Goal: Task Accomplishment & Management: Manage account settings

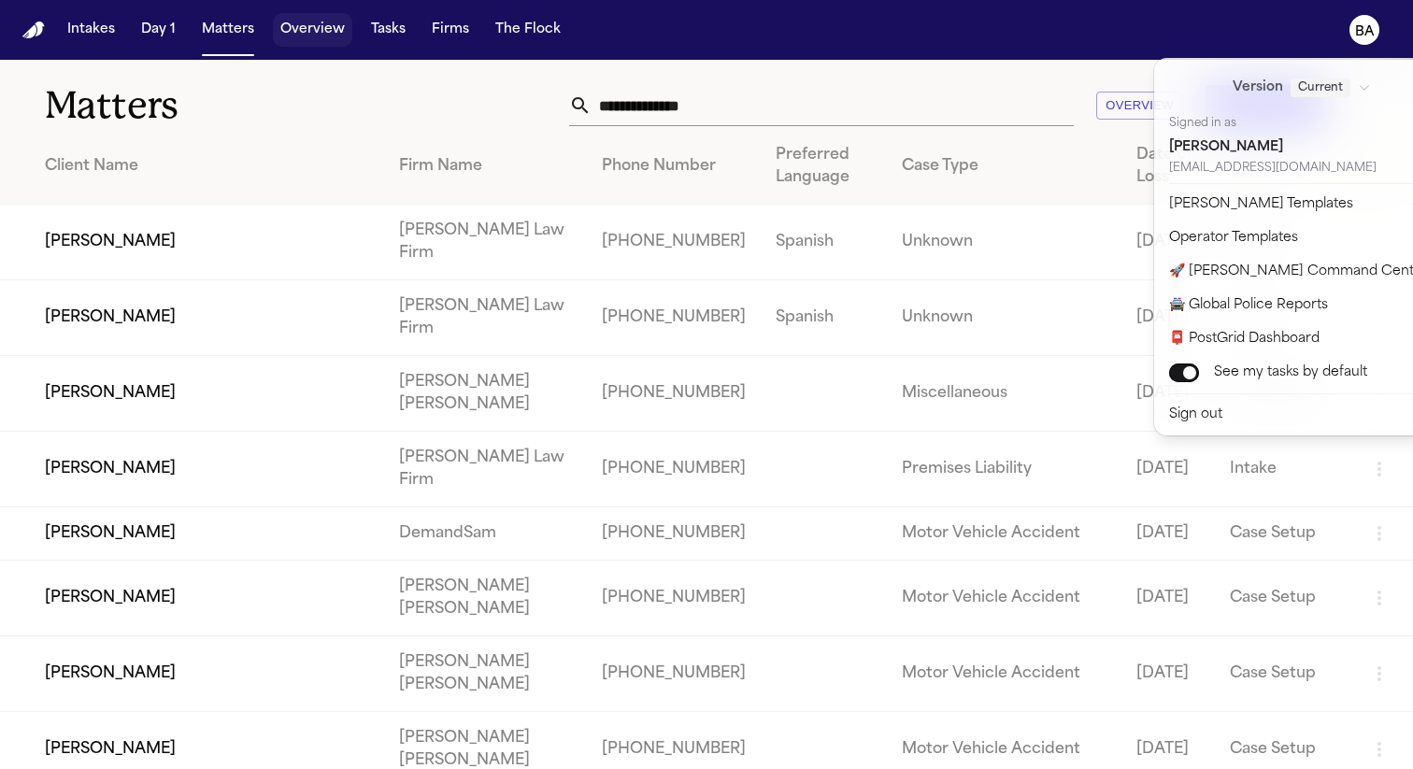
click at [306, 35] on button "Overview" at bounding box center [312, 30] width 79 height 34
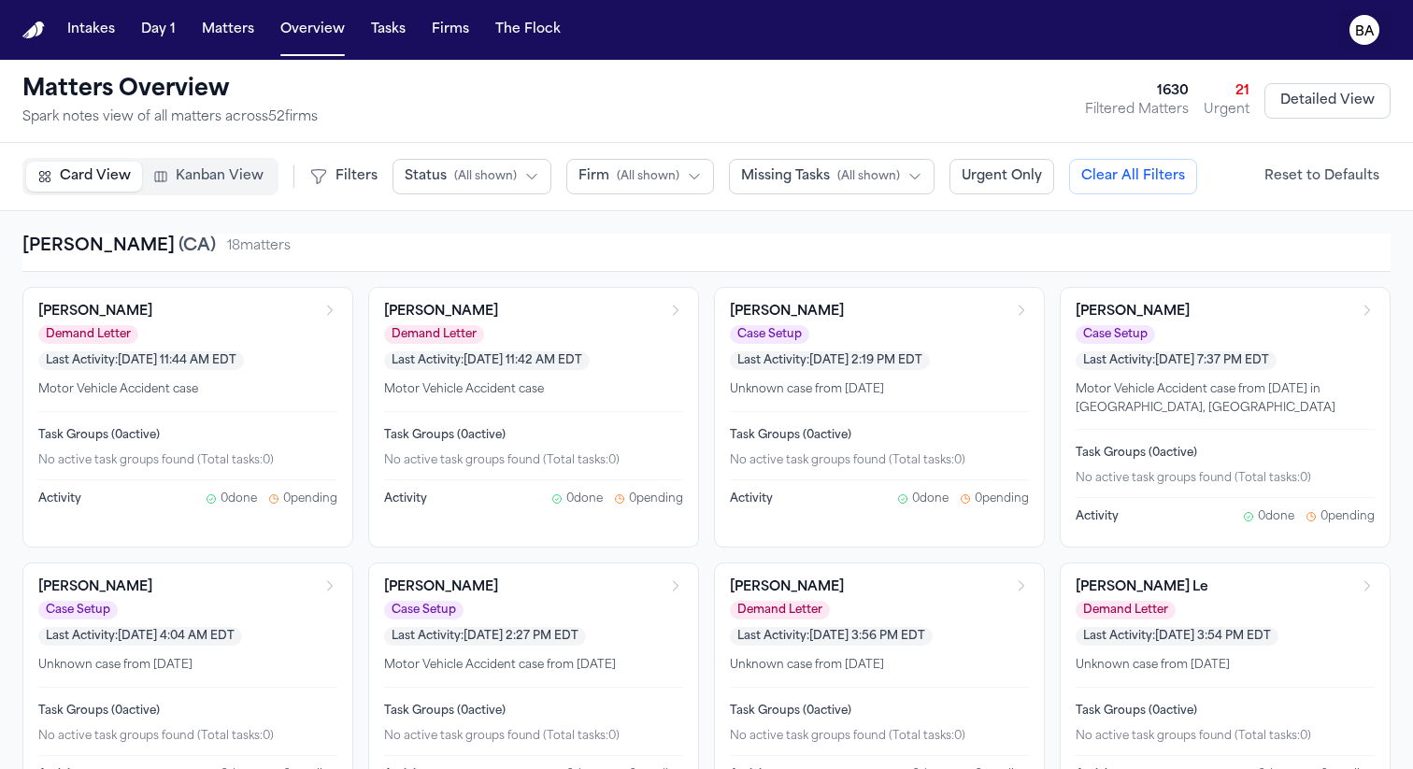
click at [1356, 42] on icon "BA" at bounding box center [1364, 30] width 30 height 30
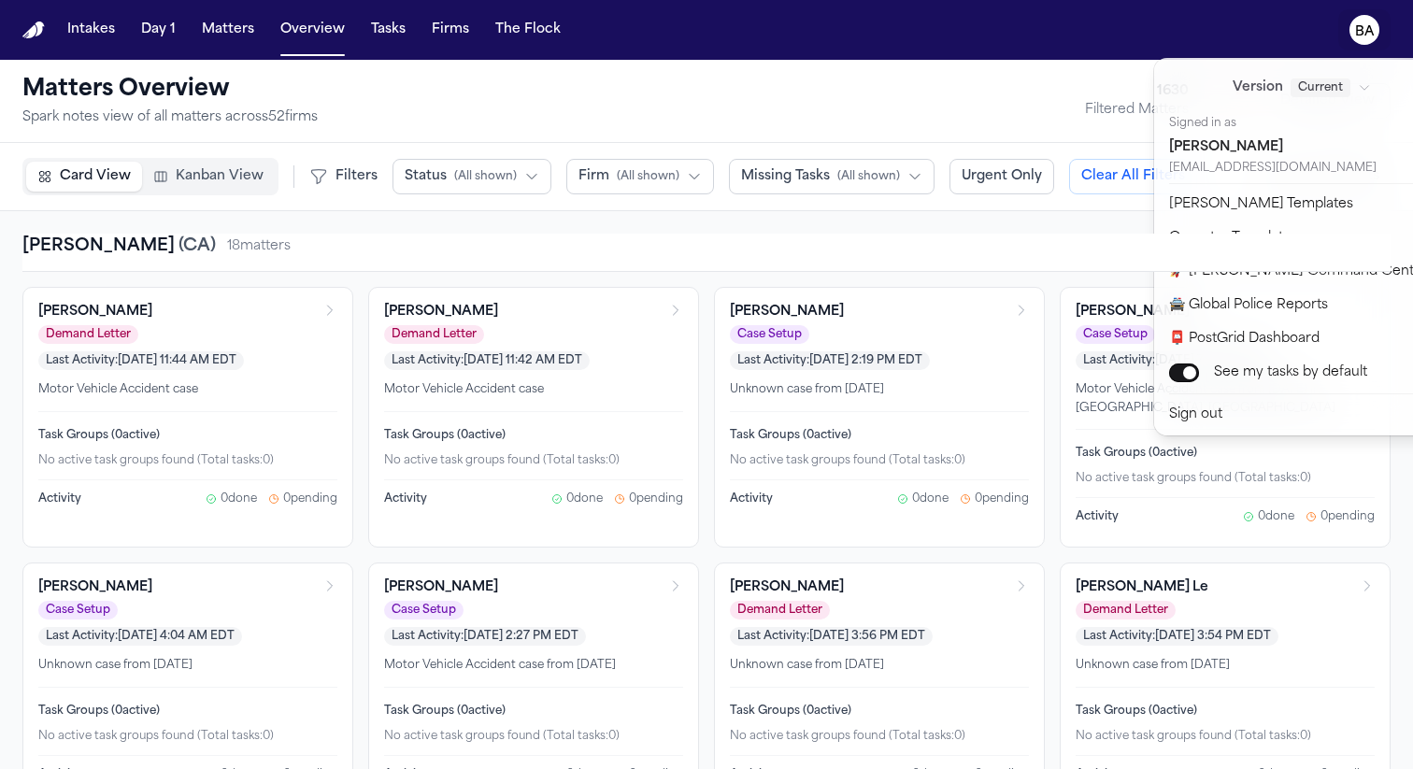
click at [704, 94] on div "Intakes Day 1 Matters Overview Tasks Firms The Flock BA Matters Overview Spark …" at bounding box center [706, 384] width 1413 height 769
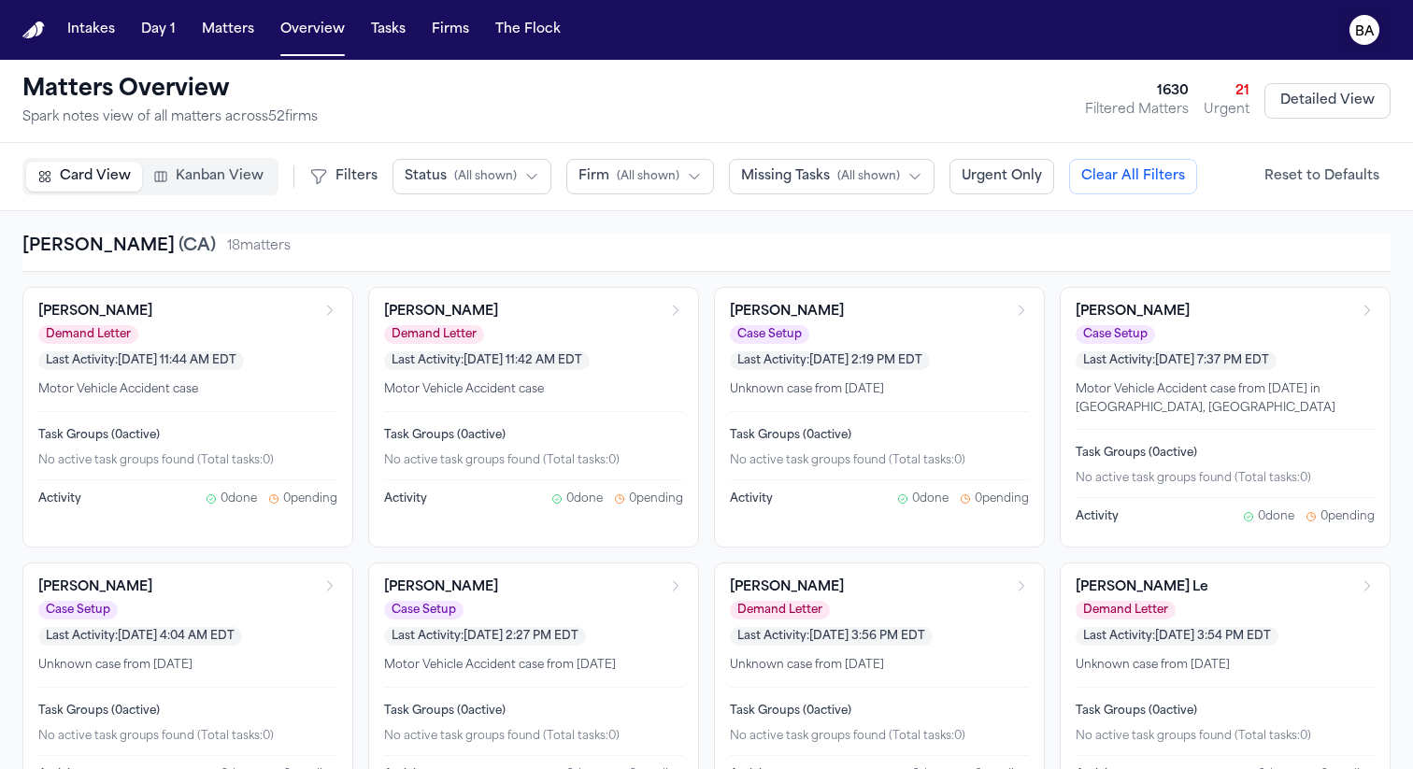
click at [1368, 43] on icon "BA" at bounding box center [1364, 30] width 30 height 30
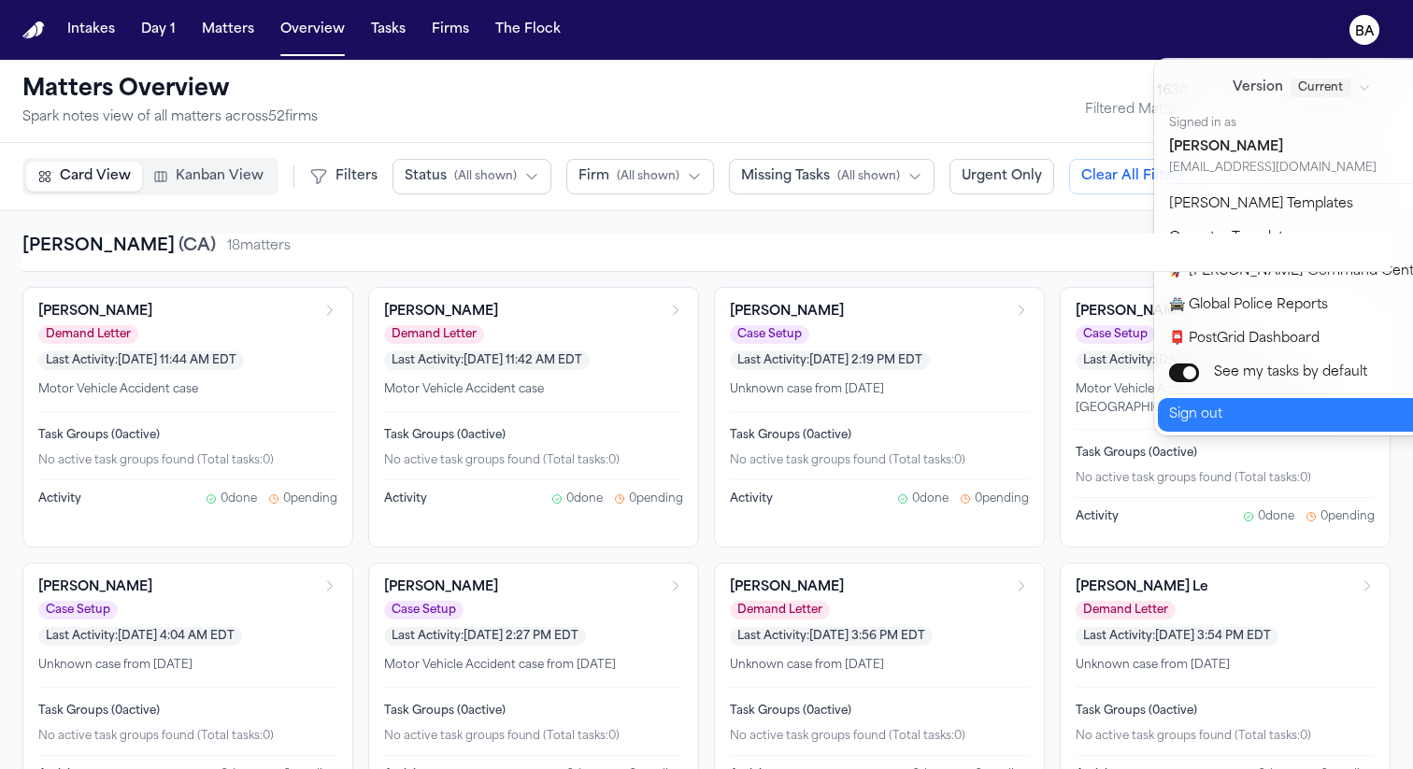
click at [1316, 419] on button "Sign out" at bounding box center [1313, 415] width 311 height 34
